Goal: Task Accomplishment & Management: Manage account settings

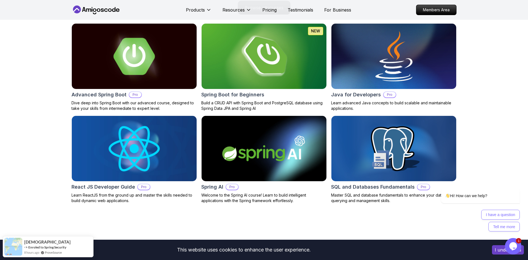
scroll to position [533, 0]
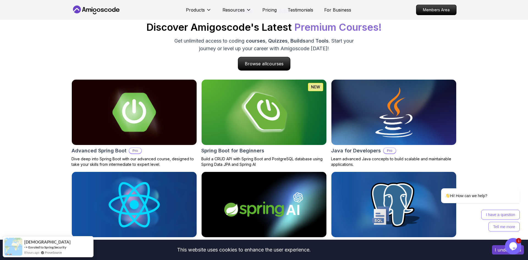
click at [164, 123] on img at bounding box center [134, 112] width 131 height 69
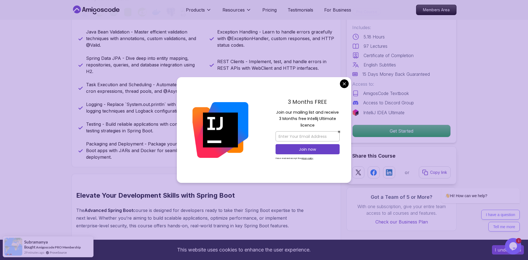
scroll to position [224, 0]
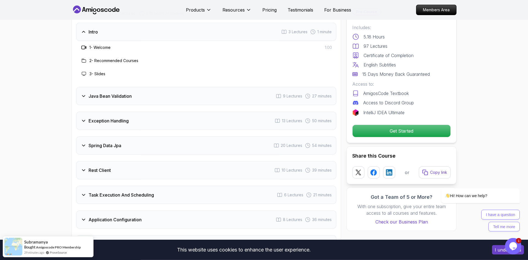
scroll to position [758, 0]
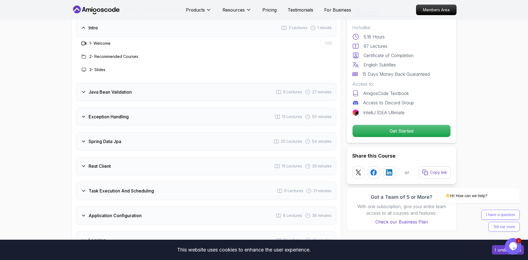
click at [237, 157] on div "Rest Client 10 Lectures 39 minutes" at bounding box center [206, 166] width 260 height 18
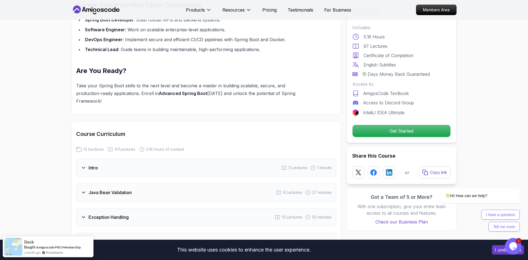
scroll to position [309, 0]
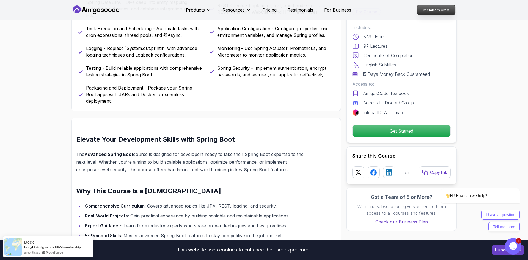
click at [452, 6] on p "Members Area" at bounding box center [437, 9] width 38 height 9
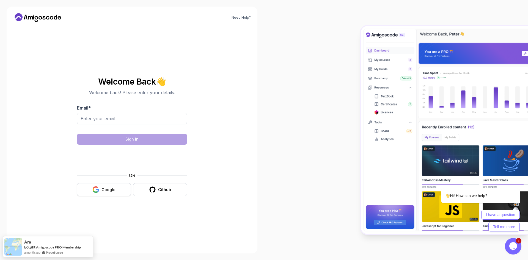
click at [106, 190] on div "Google" at bounding box center [108, 190] width 14 height 6
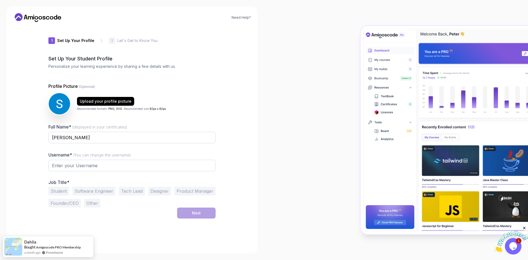
type input "sharpdeerb9c79"
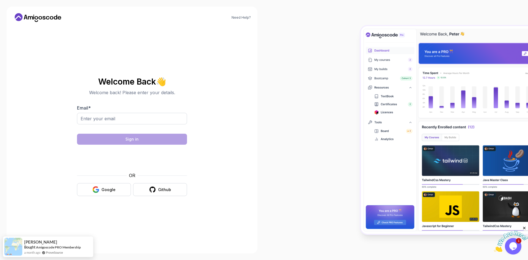
click at [43, 20] on icon at bounding box center [38, 17] width 50 height 9
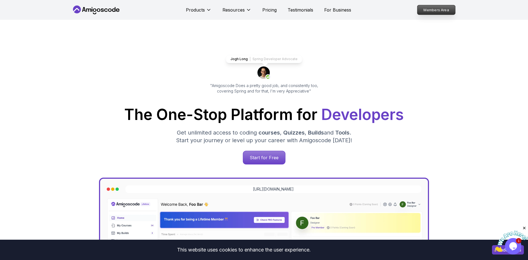
click at [437, 14] on p "Members Area" at bounding box center [437, 9] width 38 height 9
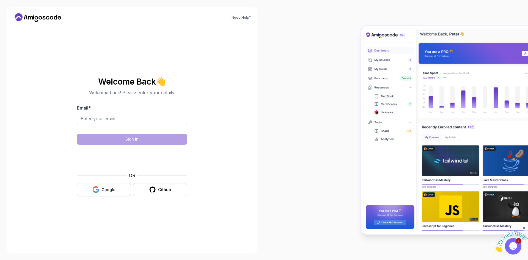
click at [118, 187] on button "Google" at bounding box center [104, 189] width 54 height 13
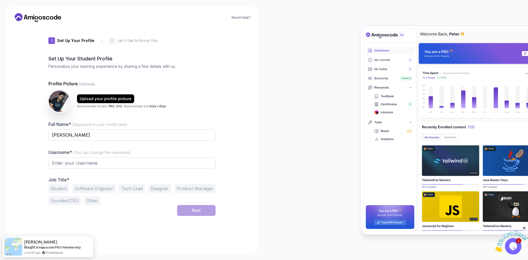
type input "vividmongoose6c5cc"
click at [39, 21] on icon at bounding box center [38, 17] width 50 height 9
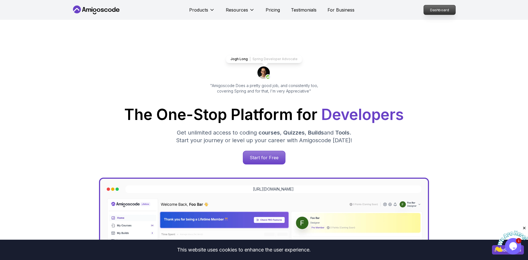
click at [428, 11] on p "Dashboard" at bounding box center [440, 9] width 32 height 9
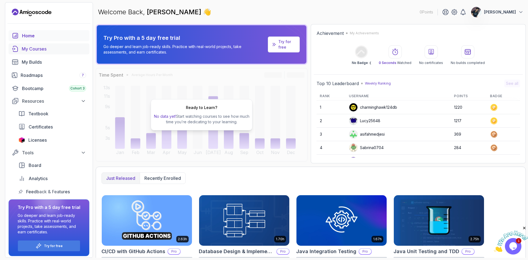
click at [43, 48] on div "My Courses" at bounding box center [54, 49] width 64 height 7
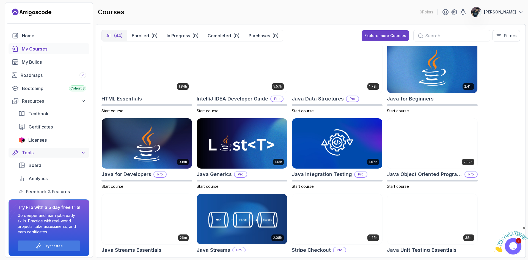
scroll to position [2, 0]
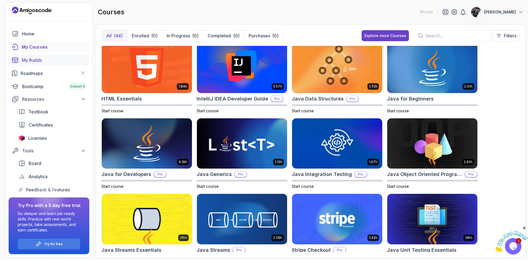
click at [43, 59] on div "My Builds" at bounding box center [54, 60] width 64 height 7
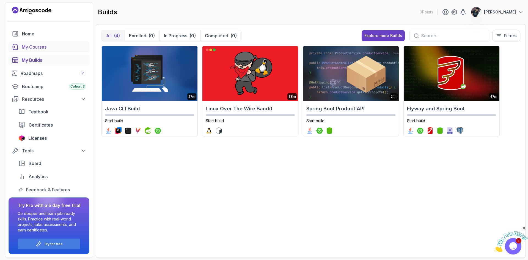
click at [42, 50] on div "My Courses" at bounding box center [54, 47] width 64 height 7
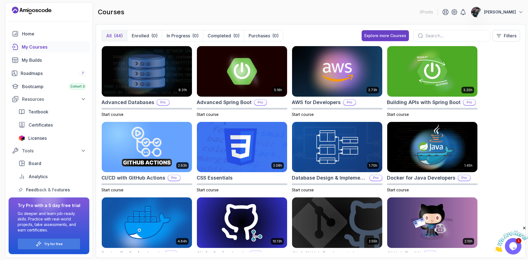
click at [496, 9] on button "Shahnawaz Ahmad" at bounding box center [497, 12] width 53 height 11
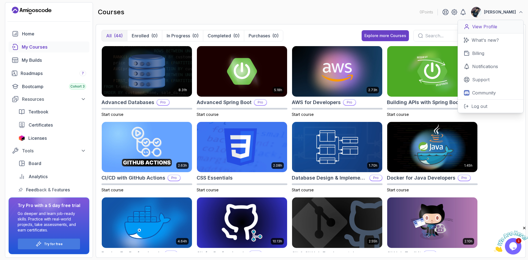
click at [486, 28] on p "View Profile" at bounding box center [484, 26] width 25 height 7
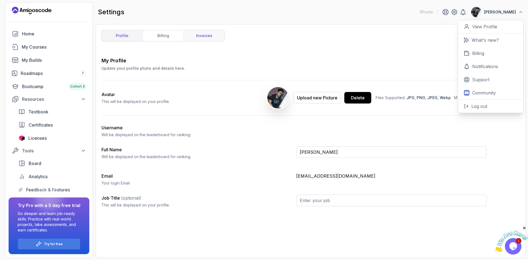
click at [216, 37] on link "invoices" at bounding box center [203, 35] width 41 height 11
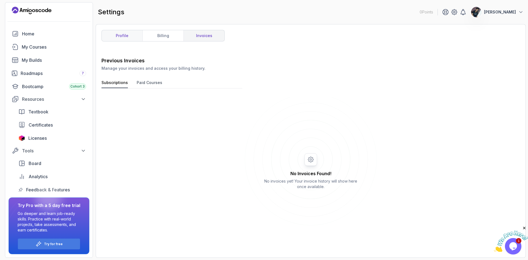
click at [128, 38] on link "profile" at bounding box center [122, 35] width 41 height 11
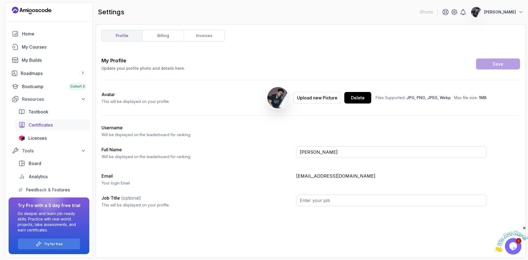
click at [52, 124] on span "Certificates" at bounding box center [41, 125] width 24 height 7
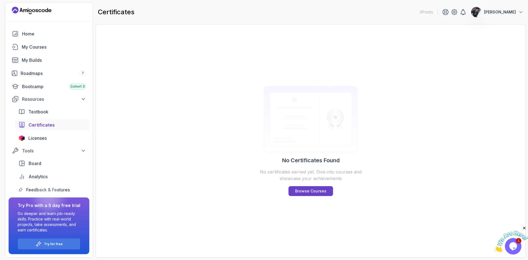
click at [485, 12] on p "Shahnawaz Ahmad" at bounding box center [500, 12] width 32 height 6
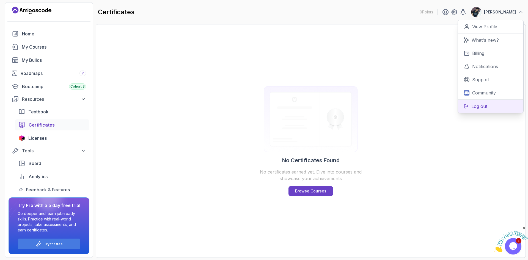
click at [488, 105] on button "Log out" at bounding box center [490, 106] width 65 height 13
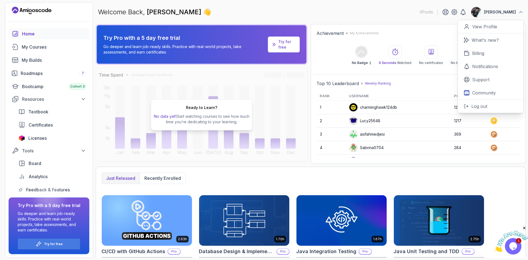
click at [18, 31] on icon "home" at bounding box center [15, 34] width 7 height 7
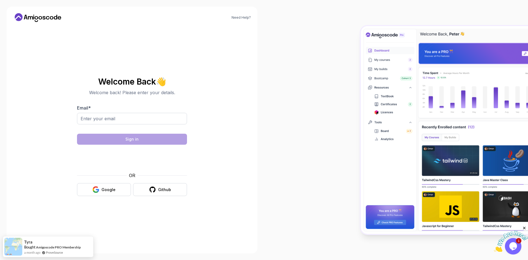
click at [43, 20] on icon at bounding box center [38, 17] width 50 height 9
